Goal: Transaction & Acquisition: Purchase product/service

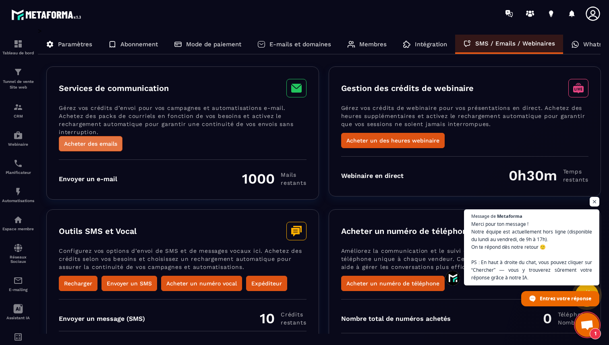
click at [101, 143] on button "Acheter des emails" at bounding box center [91, 143] width 64 height 15
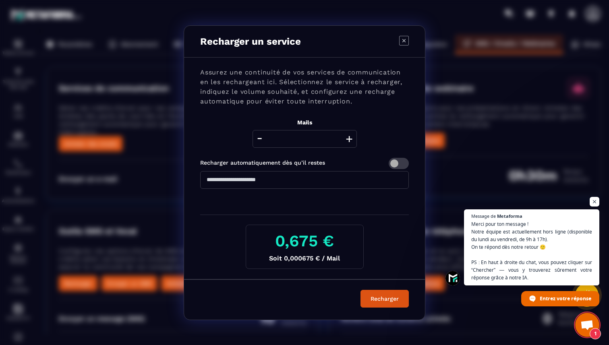
click at [272, 180] on input "***" at bounding box center [304, 180] width 209 height 18
click at [347, 138] on button "+" at bounding box center [348, 139] width 11 height 18
click at [349, 139] on button "+" at bounding box center [348, 139] width 11 height 18
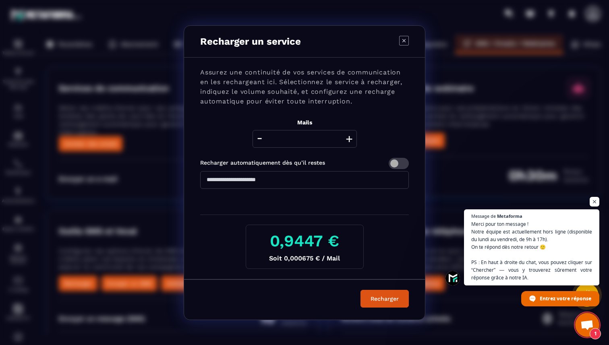
click at [349, 139] on button "+" at bounding box center [348, 139] width 11 height 18
click at [348, 138] on button "+" at bounding box center [348, 139] width 11 height 18
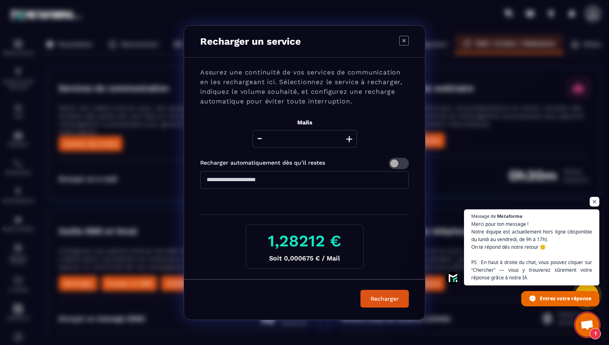
click at [348, 138] on button "+" at bounding box center [348, 139] width 11 height 18
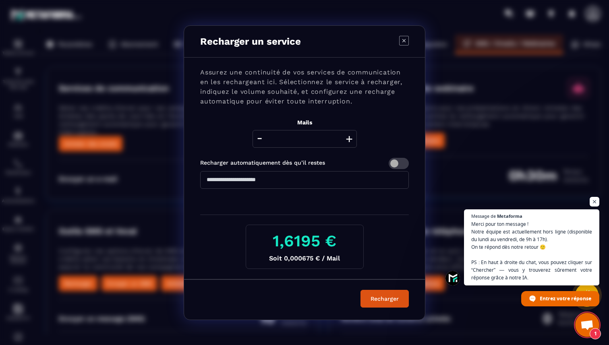
click at [348, 138] on button "+" at bounding box center [348, 139] width 11 height 18
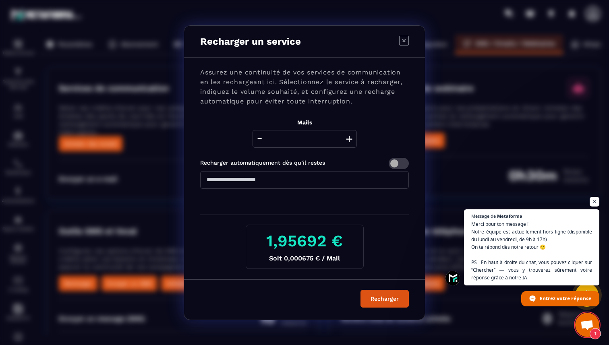
click at [348, 138] on button "+" at bounding box center [348, 139] width 11 height 18
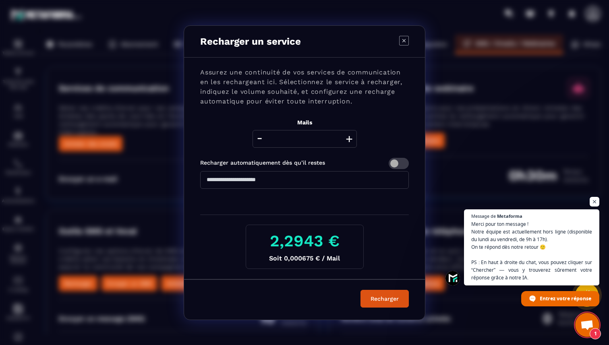
click at [348, 138] on button "+" at bounding box center [348, 139] width 11 height 18
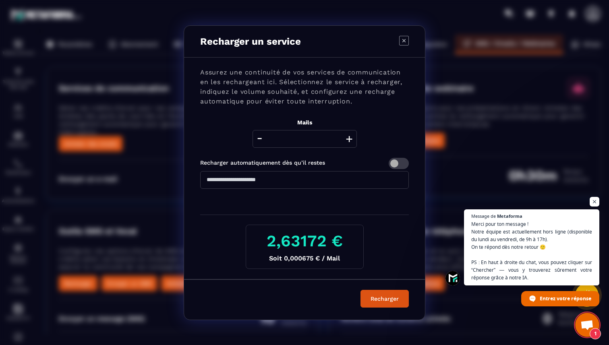
click at [348, 138] on button "+" at bounding box center [348, 139] width 11 height 18
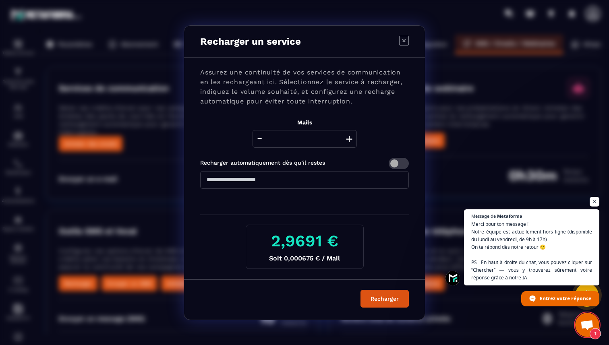
click at [348, 138] on button "+" at bounding box center [348, 139] width 11 height 18
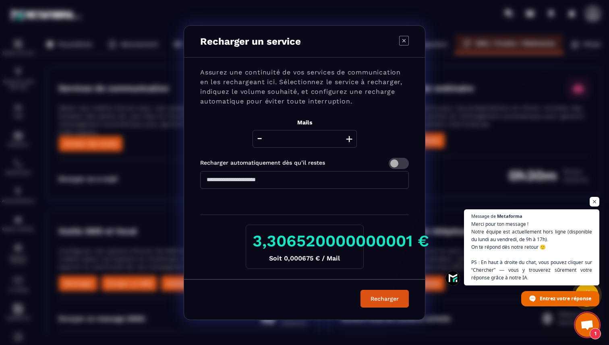
click at [348, 138] on button "+" at bounding box center [348, 139] width 11 height 18
click at [404, 42] on icon "Modal window" at bounding box center [404, 41] width 10 height 10
type input "****"
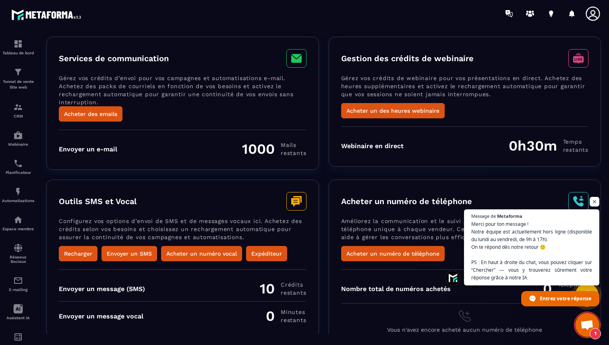
scroll to position [40, 0]
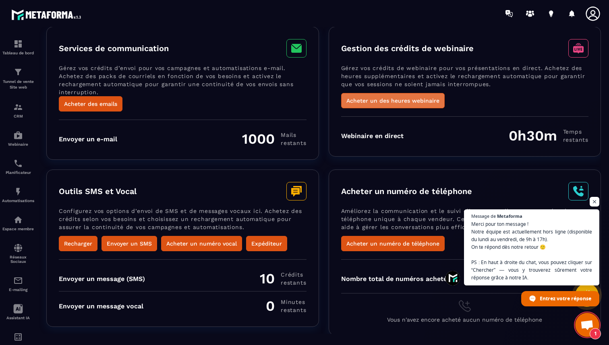
click at [384, 99] on button "Acheter un des heures webinaire" at bounding box center [392, 100] width 103 height 15
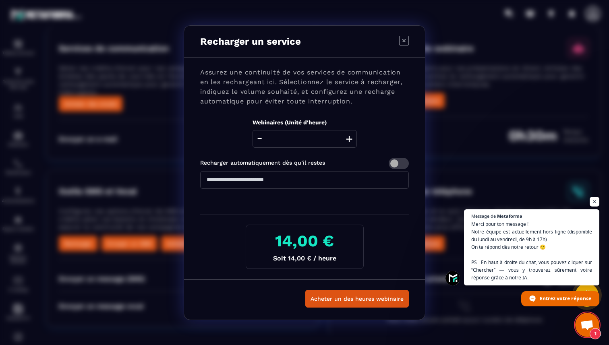
click at [348, 140] on button "+" at bounding box center [348, 139] width 11 height 18
click at [351, 141] on button "+" at bounding box center [348, 139] width 11 height 18
click at [403, 39] on icon "Modal window" at bounding box center [404, 41] width 10 height 10
type input "*"
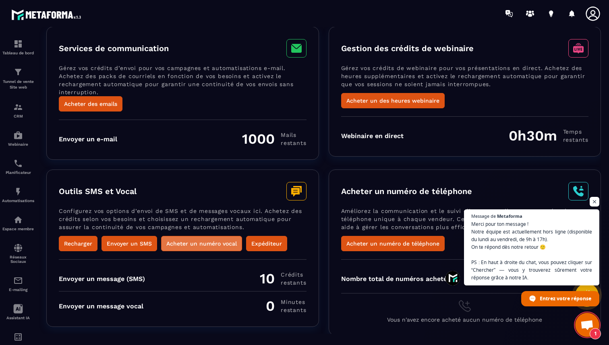
click at [184, 244] on button "Acheter un numéro vocal" at bounding box center [201, 243] width 81 height 15
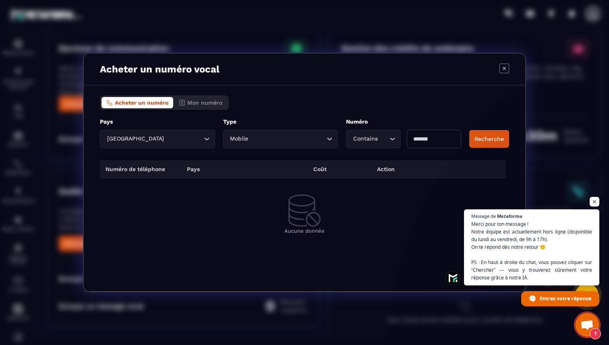
click at [393, 140] on icon "Search for option" at bounding box center [392, 139] width 8 height 8
click at [422, 137] on input "Modal window" at bounding box center [434, 139] width 54 height 19
type input "*******"
drag, startPoint x: 440, startPoint y: 139, endPoint x: 409, endPoint y: 139, distance: 30.6
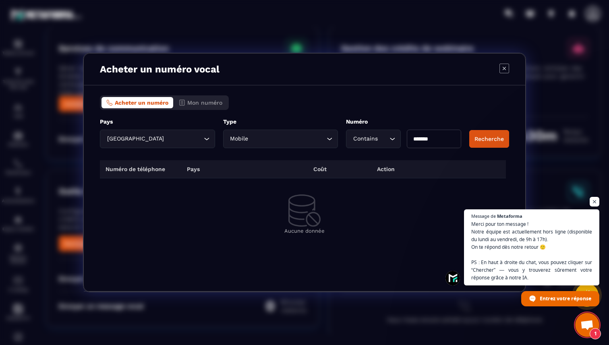
click at [409, 139] on input "*******" at bounding box center [434, 139] width 54 height 19
type input "***"
click at [483, 140] on button "Recherche" at bounding box center [489, 139] width 40 height 18
click at [594, 202] on span "Ouvrir le chat" at bounding box center [594, 202] width 10 height 10
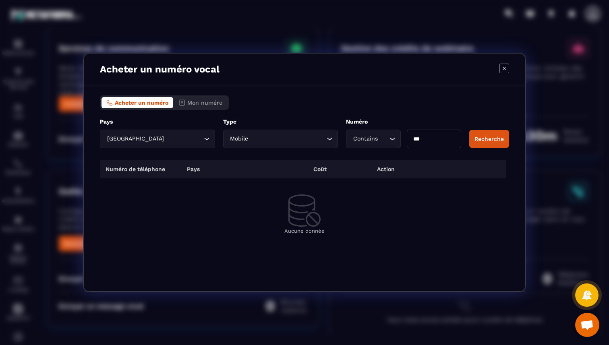
click at [422, 139] on input "***" at bounding box center [434, 139] width 54 height 19
click at [490, 139] on button "Recherche" at bounding box center [489, 139] width 40 height 18
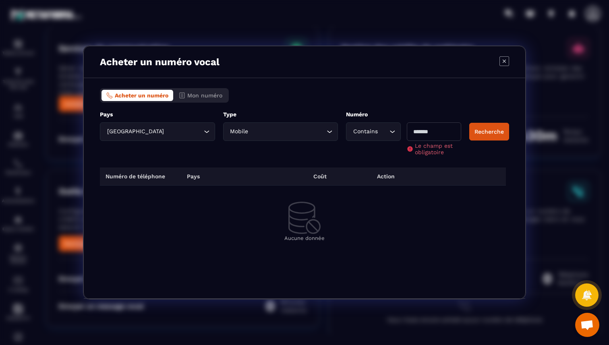
click at [437, 129] on input "Modal window" at bounding box center [434, 131] width 54 height 19
type input "*"
click at [479, 128] on div "Pays France Loading... ***** Type Mobile Loading... Numéro Contains Loading... …" at bounding box center [304, 133] width 409 height 45
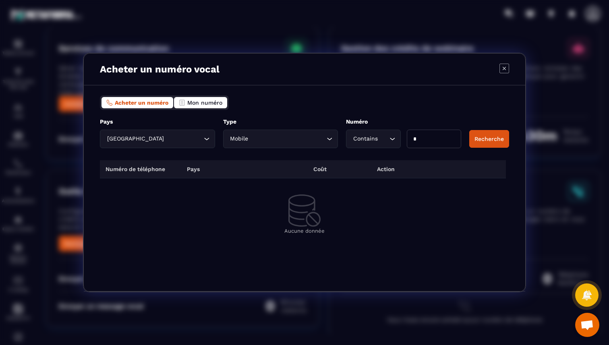
click at [204, 103] on span "Mon numéro" at bounding box center [204, 102] width 35 height 6
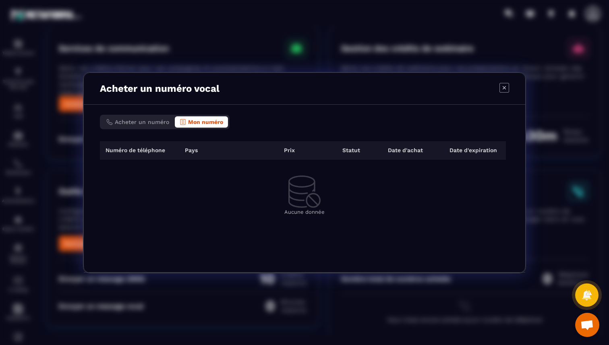
click at [505, 87] on icon "Modal window" at bounding box center [504, 88] width 10 height 10
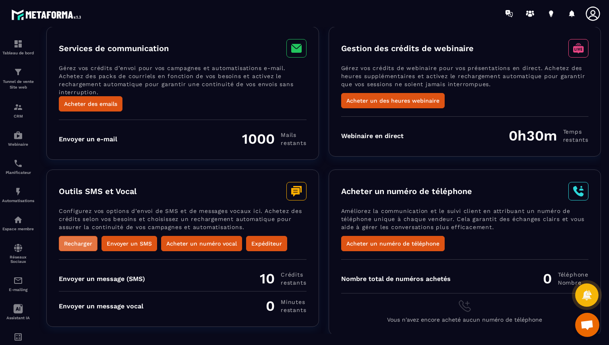
click at [80, 242] on button "Recharger" at bounding box center [78, 243] width 39 height 15
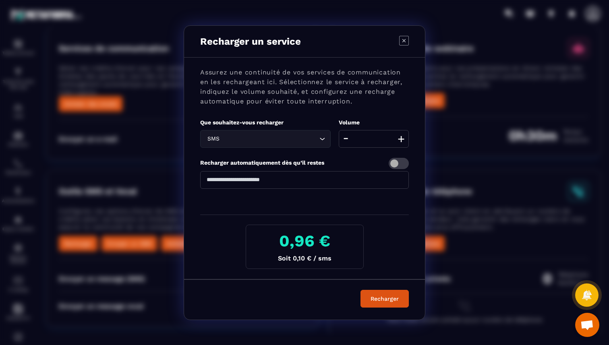
click at [402, 140] on button "+" at bounding box center [400, 139] width 11 height 18
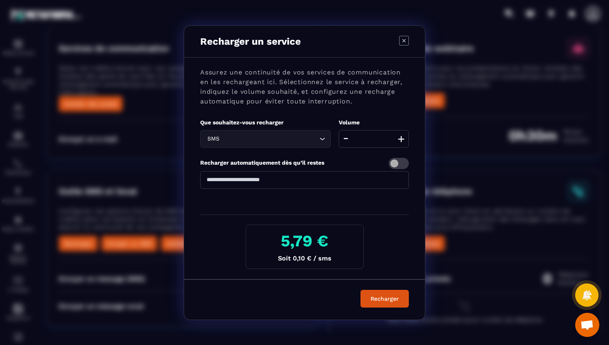
click at [402, 140] on button "+" at bounding box center [400, 139] width 11 height 18
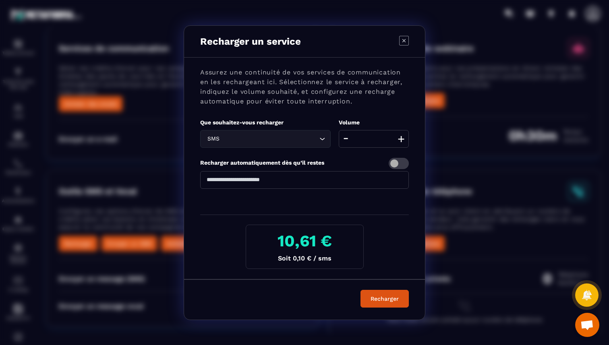
click at [402, 140] on button "+" at bounding box center [400, 139] width 11 height 18
click at [402, 41] on icon "Modal window" at bounding box center [404, 41] width 10 height 10
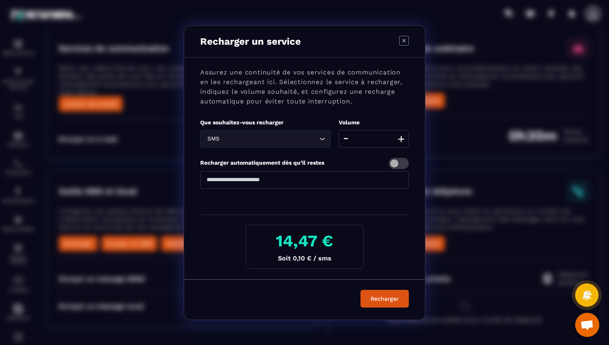
type input "**"
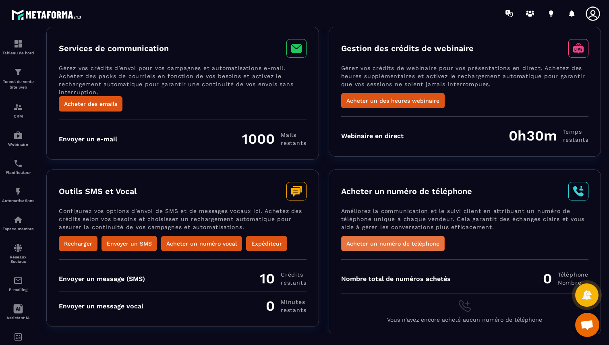
click at [364, 246] on button "Acheter un numéro de téléphone" at bounding box center [392, 243] width 103 height 15
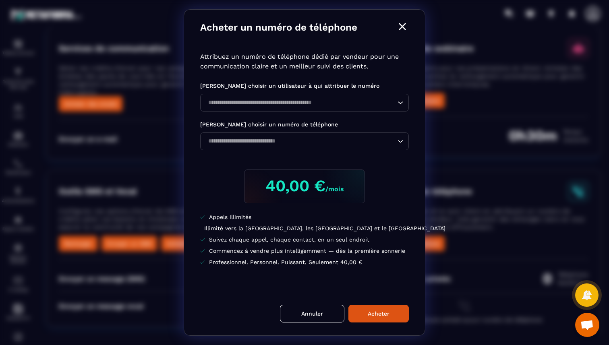
click at [405, 24] on icon "Modal window" at bounding box center [402, 26] width 7 height 7
